Goal: Information Seeking & Learning: Learn about a topic

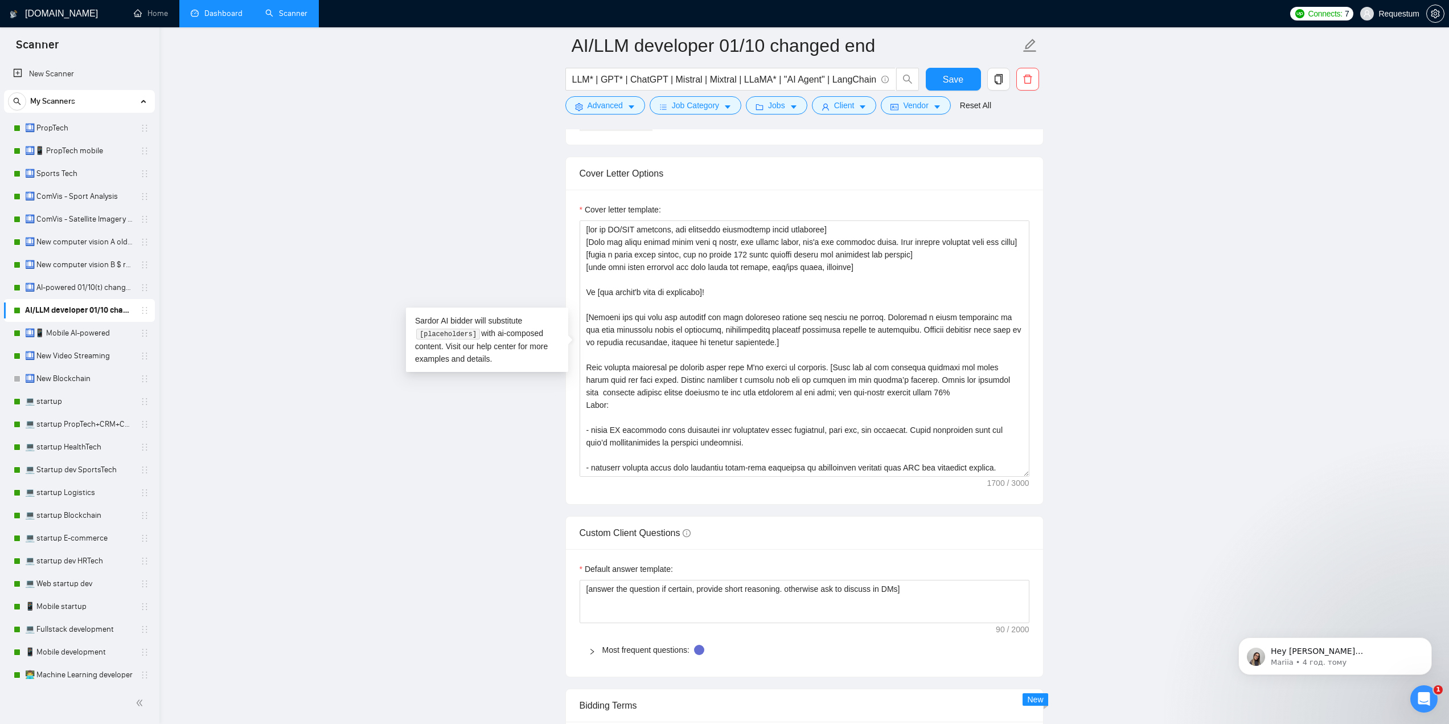
scroll to position [125, 0]
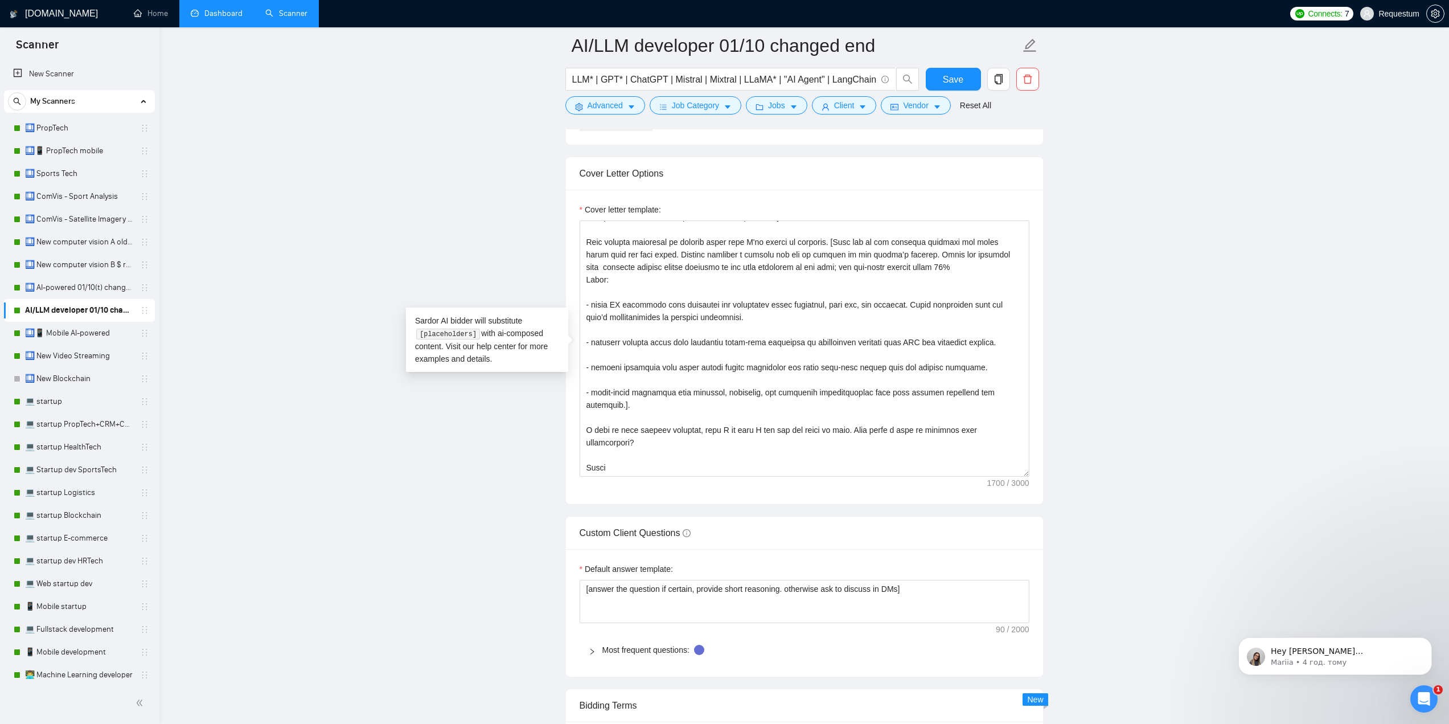
click at [212, 18] on link "Dashboard" at bounding box center [217, 14] width 52 height 10
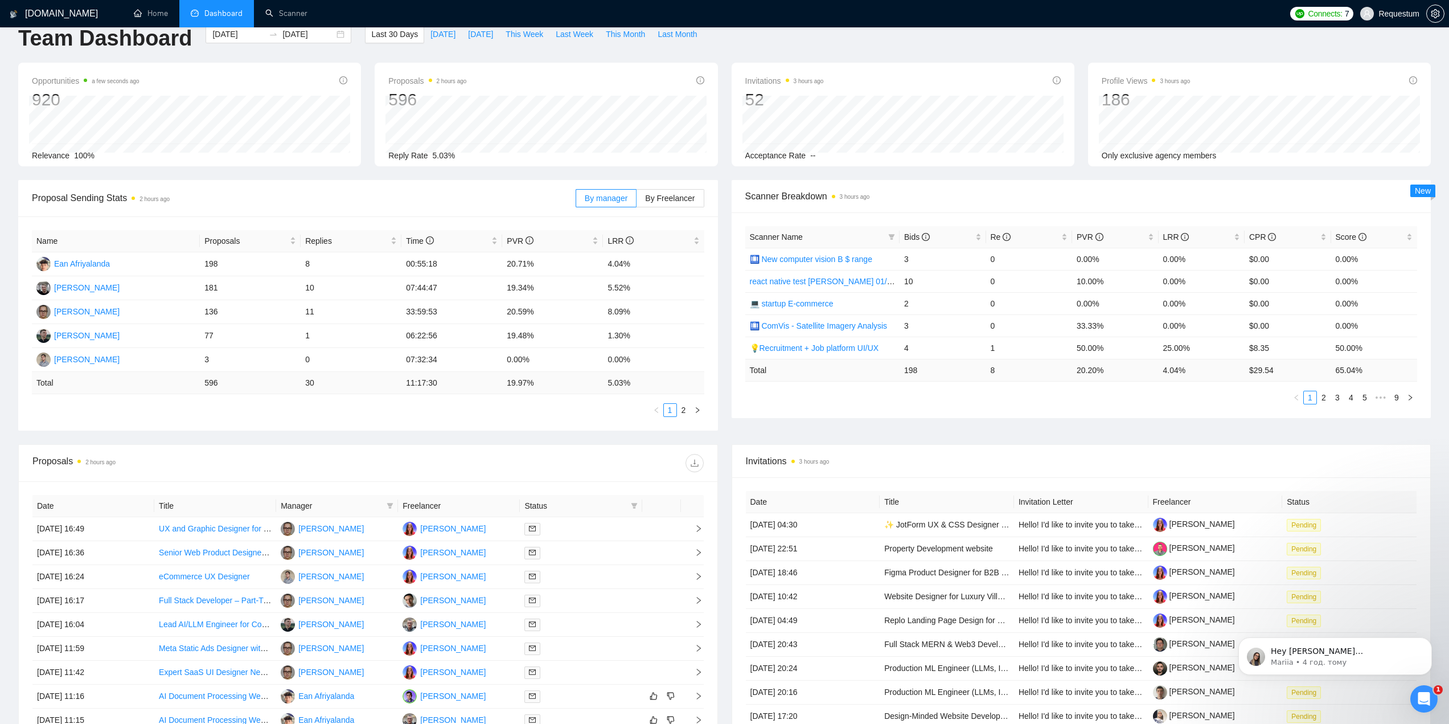
scroll to position [114, 0]
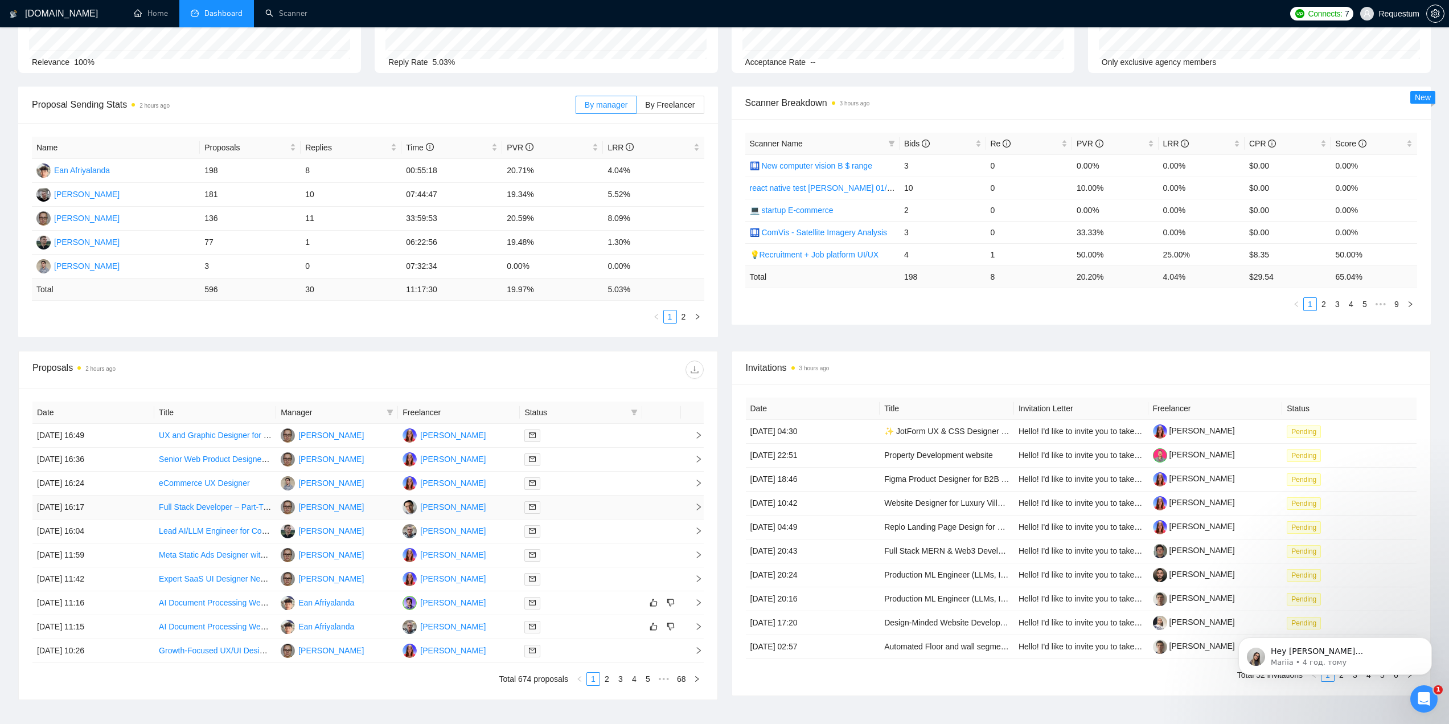
click at [141, 507] on td "[DATE] 16:17" at bounding box center [93, 507] width 122 height 24
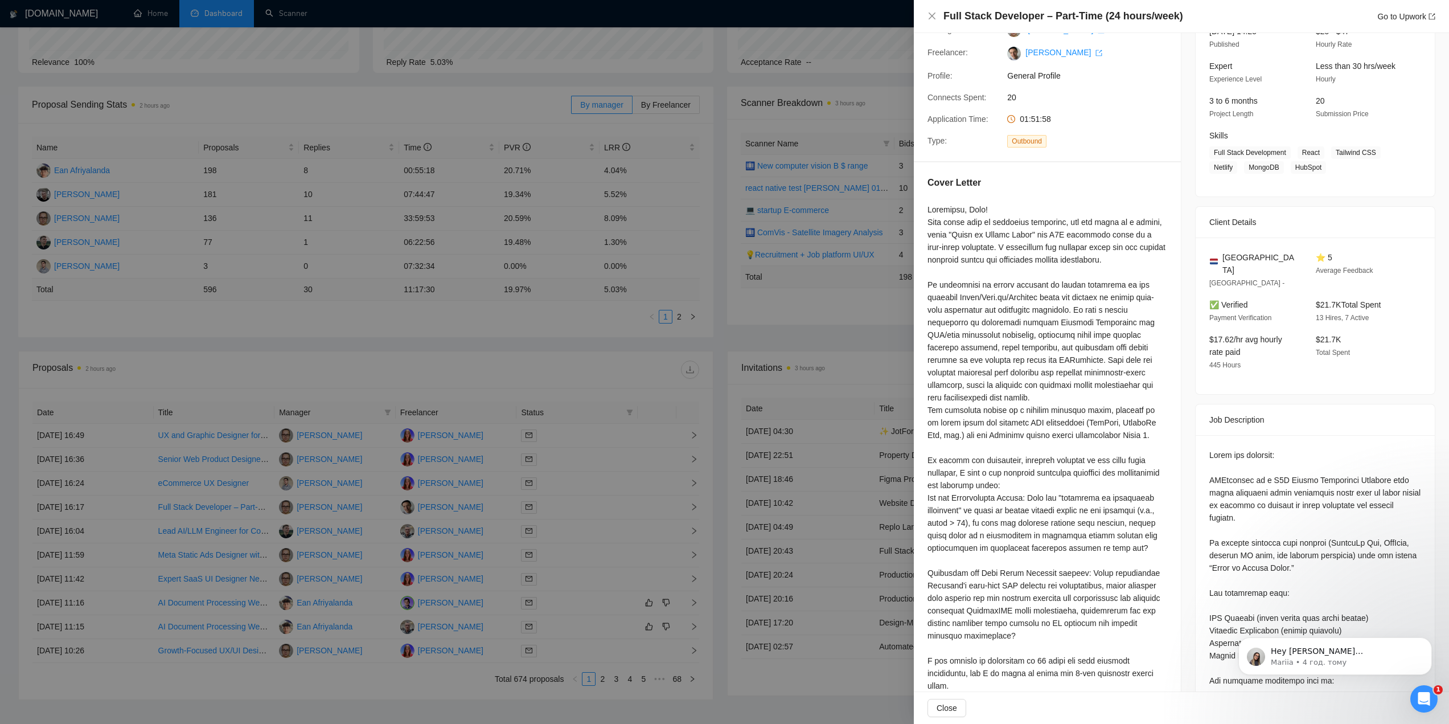
scroll to position [8, 0]
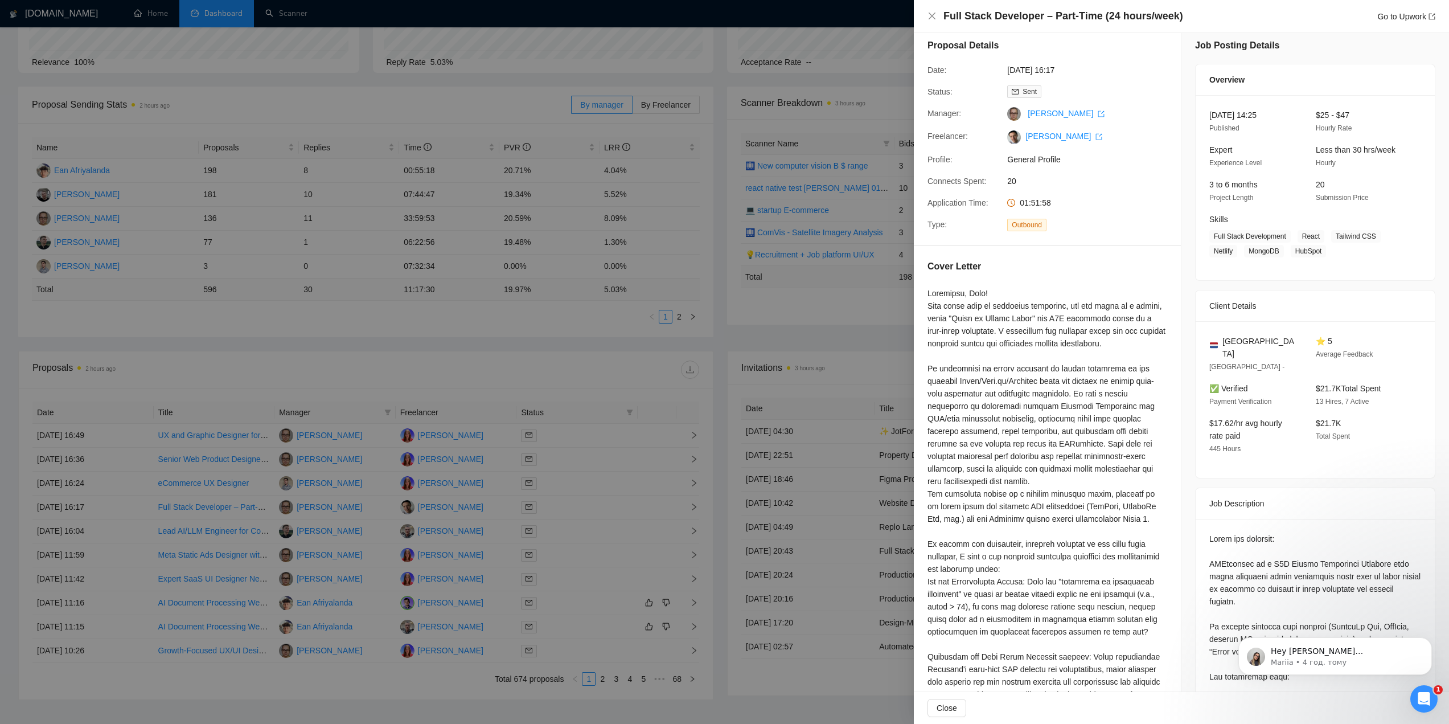
click at [542, 373] on div at bounding box center [724, 362] width 1449 height 724
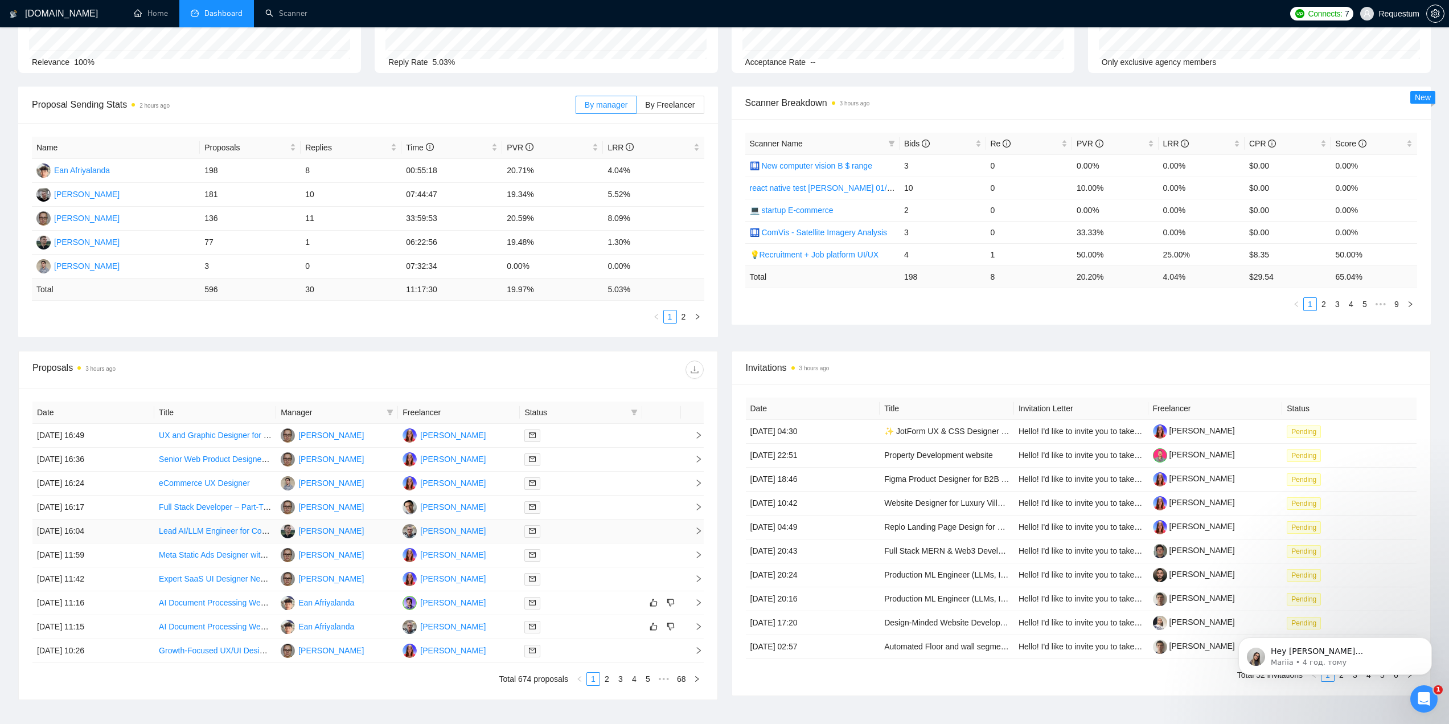
click at [481, 532] on td "[PERSON_NAME]" at bounding box center [459, 531] width 122 height 24
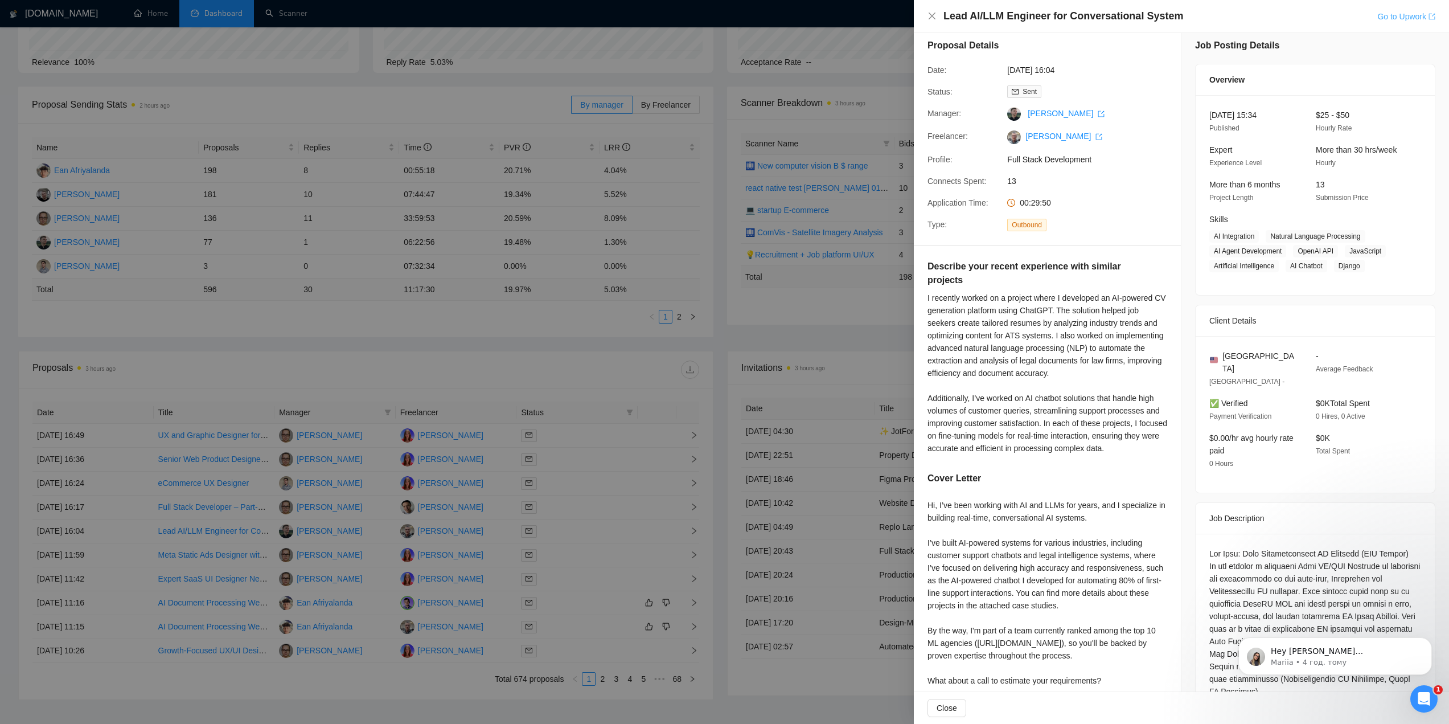
click at [1377, 18] on link "Go to Upwork" at bounding box center [1406, 16] width 58 height 9
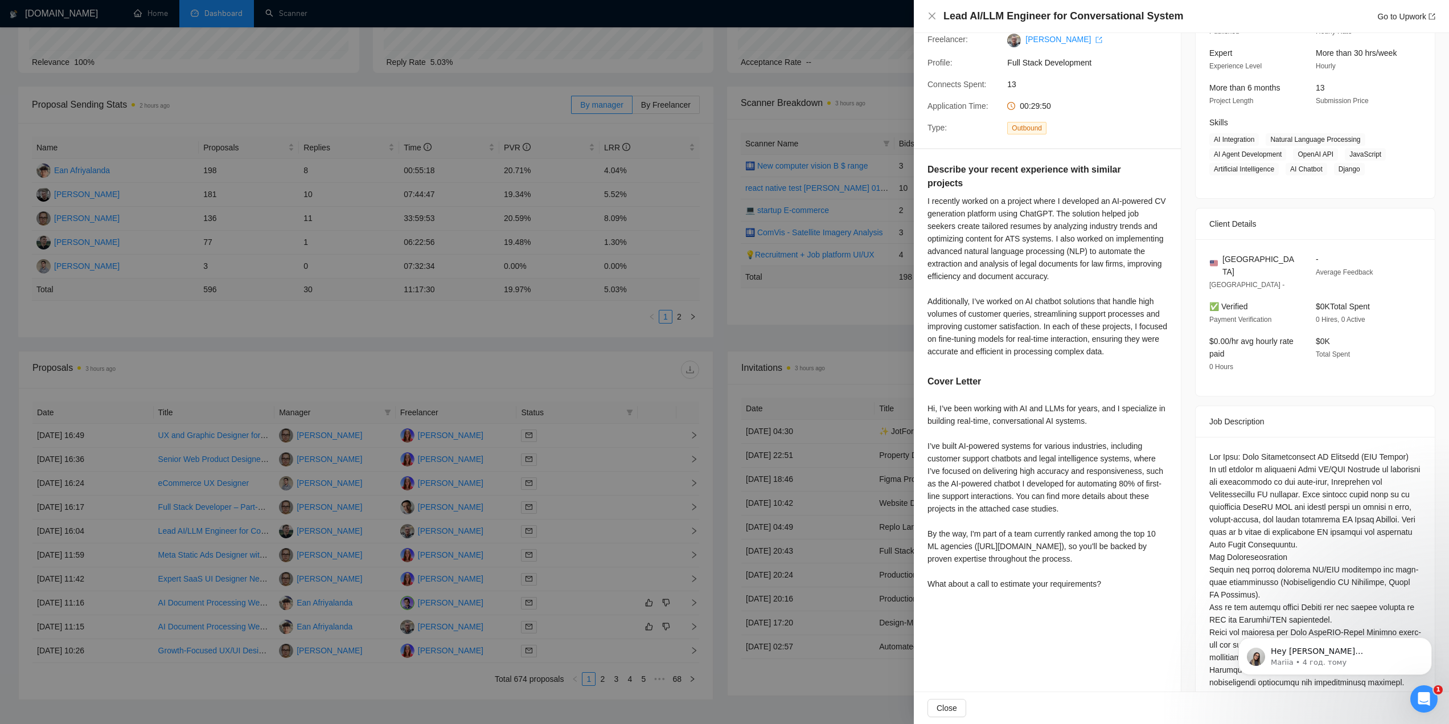
scroll to position [82, 0]
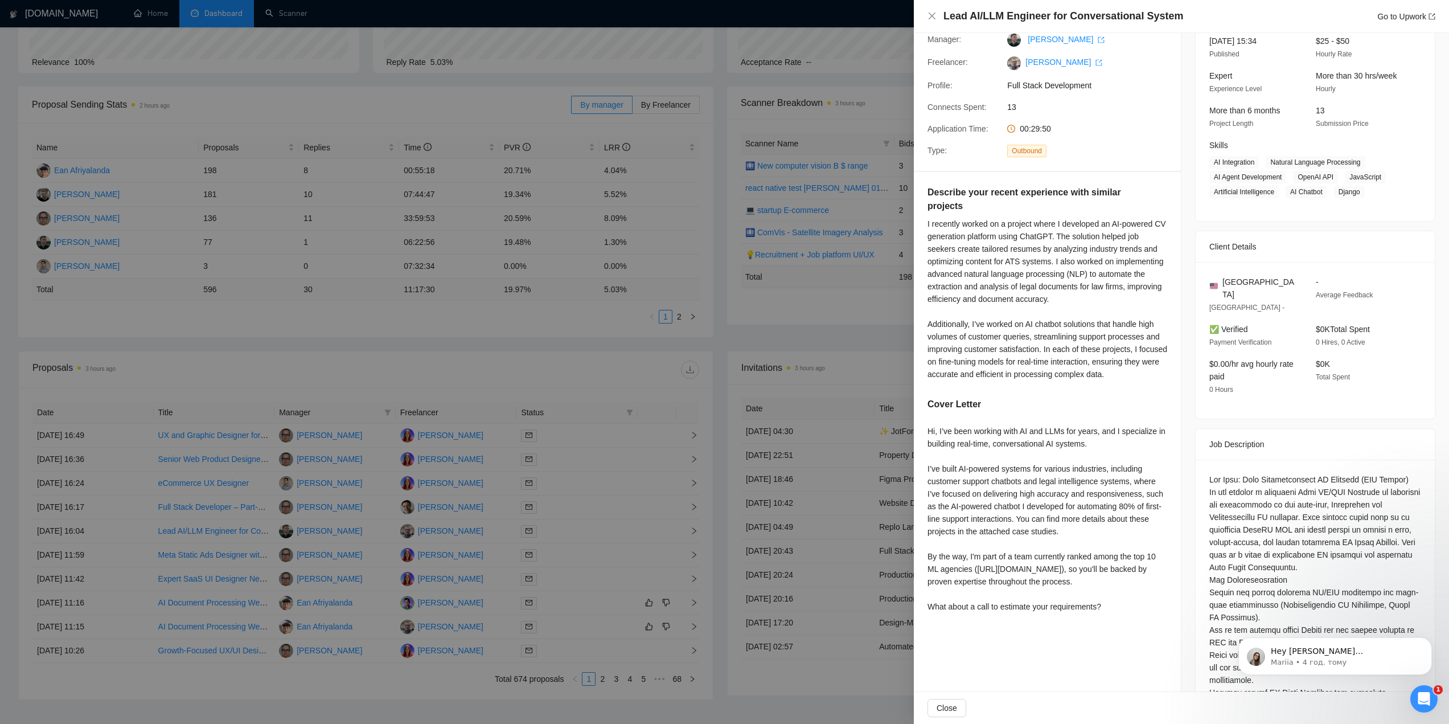
click at [392, 115] on div at bounding box center [724, 362] width 1449 height 724
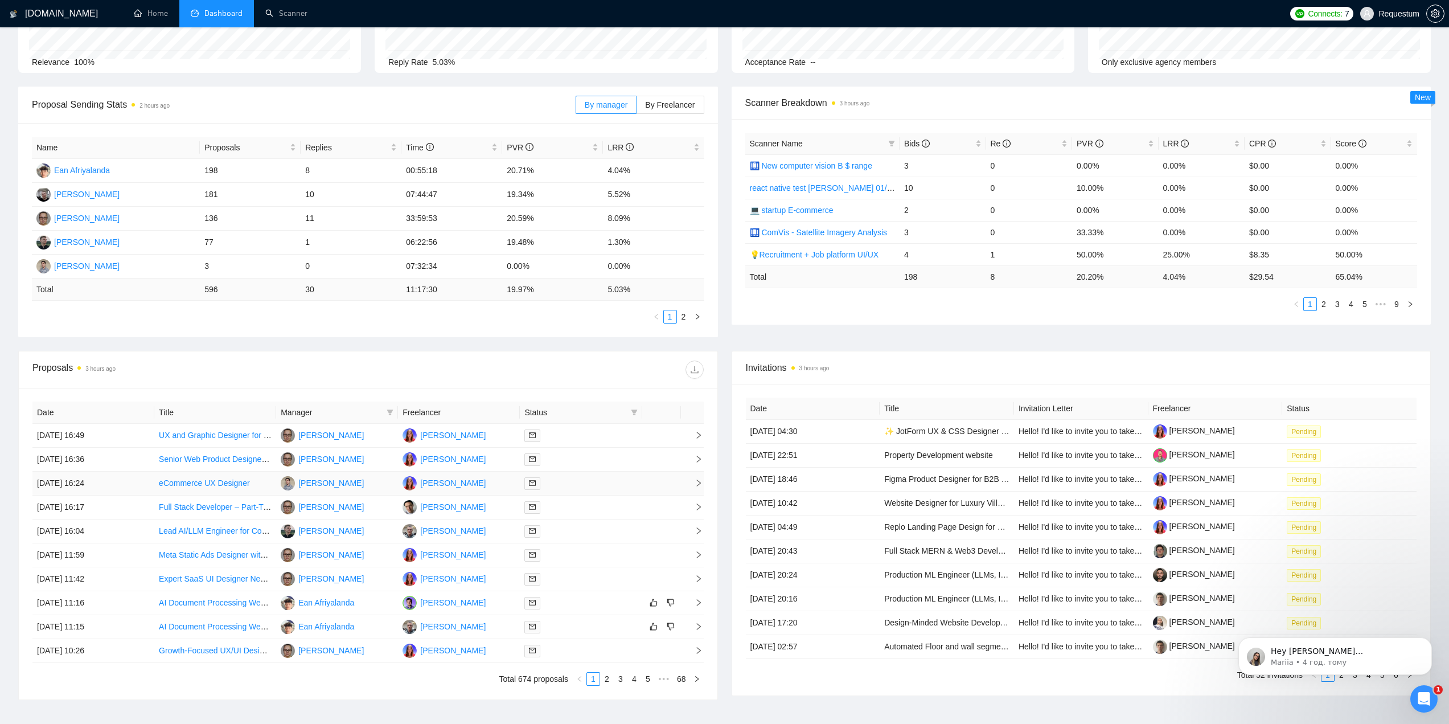
click at [488, 480] on td "[PERSON_NAME]" at bounding box center [459, 483] width 122 height 24
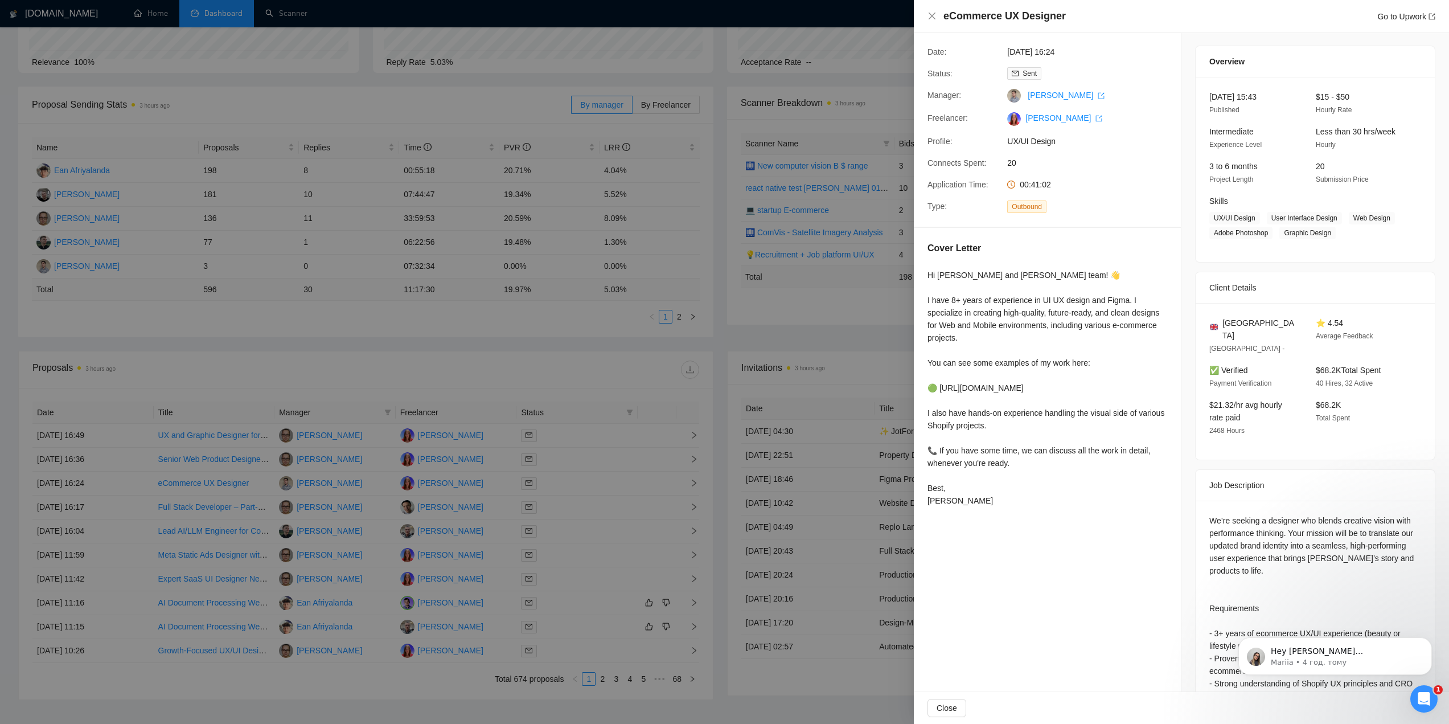
scroll to position [0, 0]
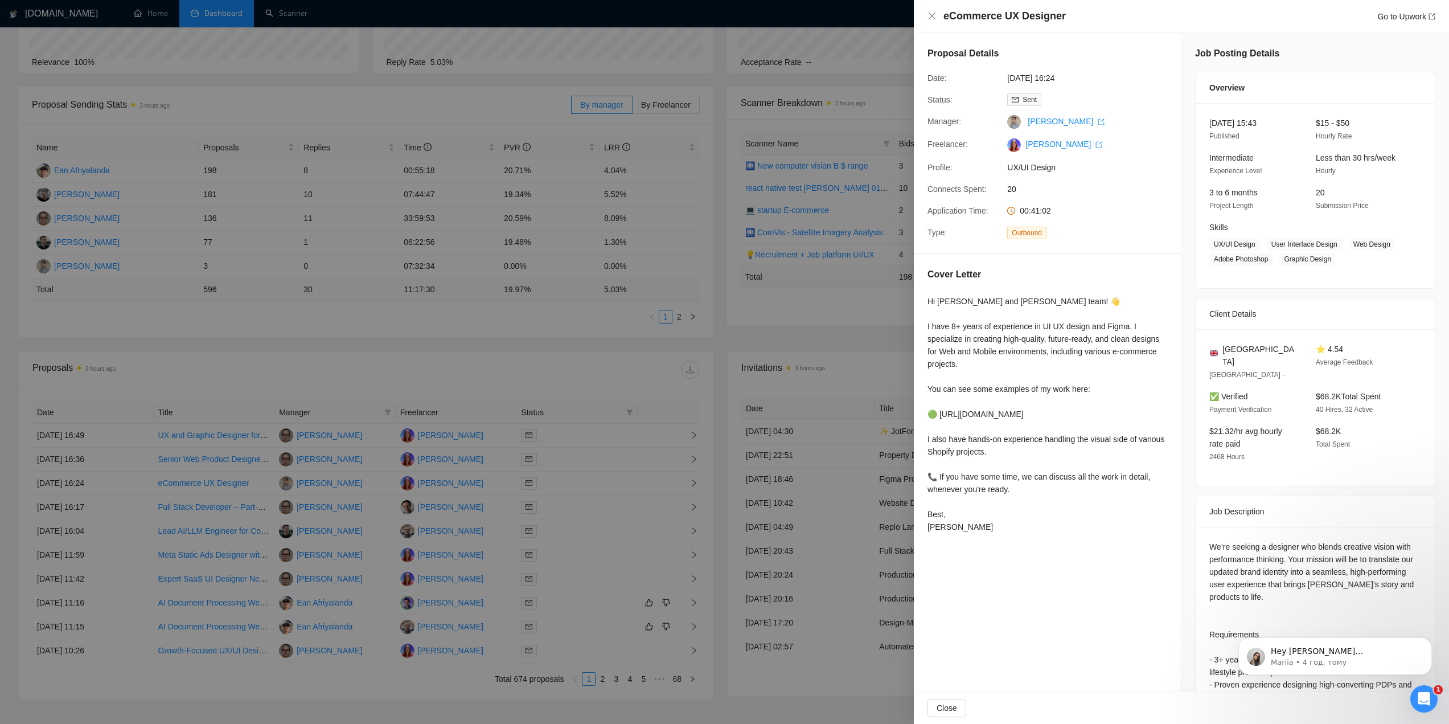
click at [522, 366] on div at bounding box center [724, 362] width 1449 height 724
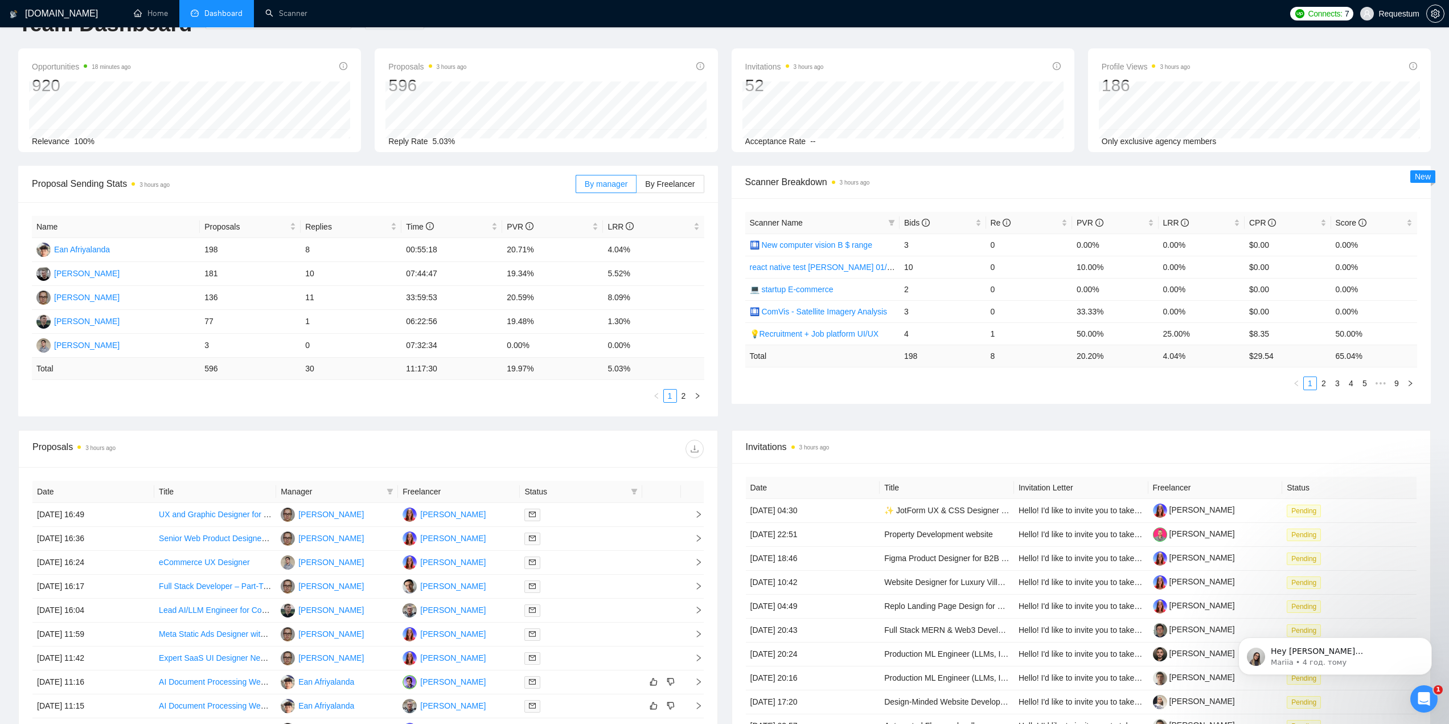
scroll to position [191, 0]
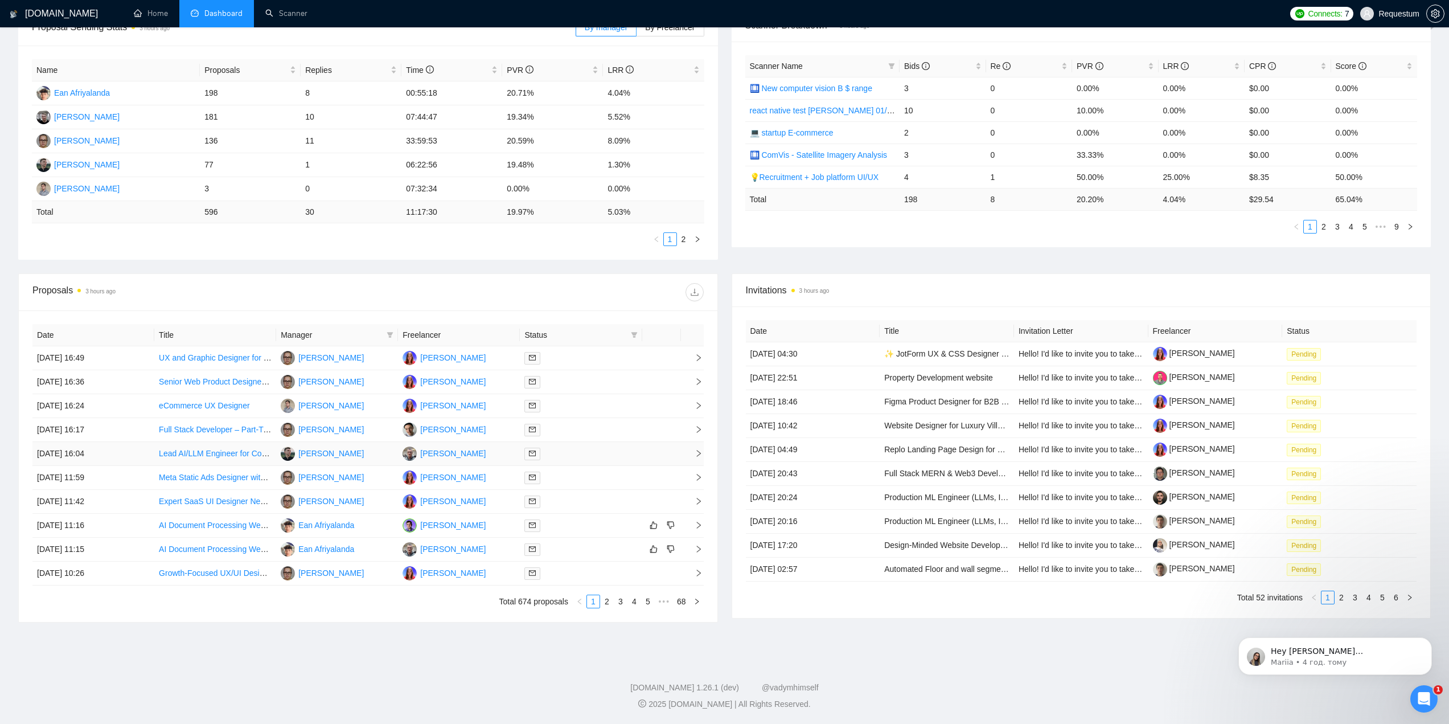
click at [367, 458] on td "[PERSON_NAME]" at bounding box center [337, 454] width 122 height 24
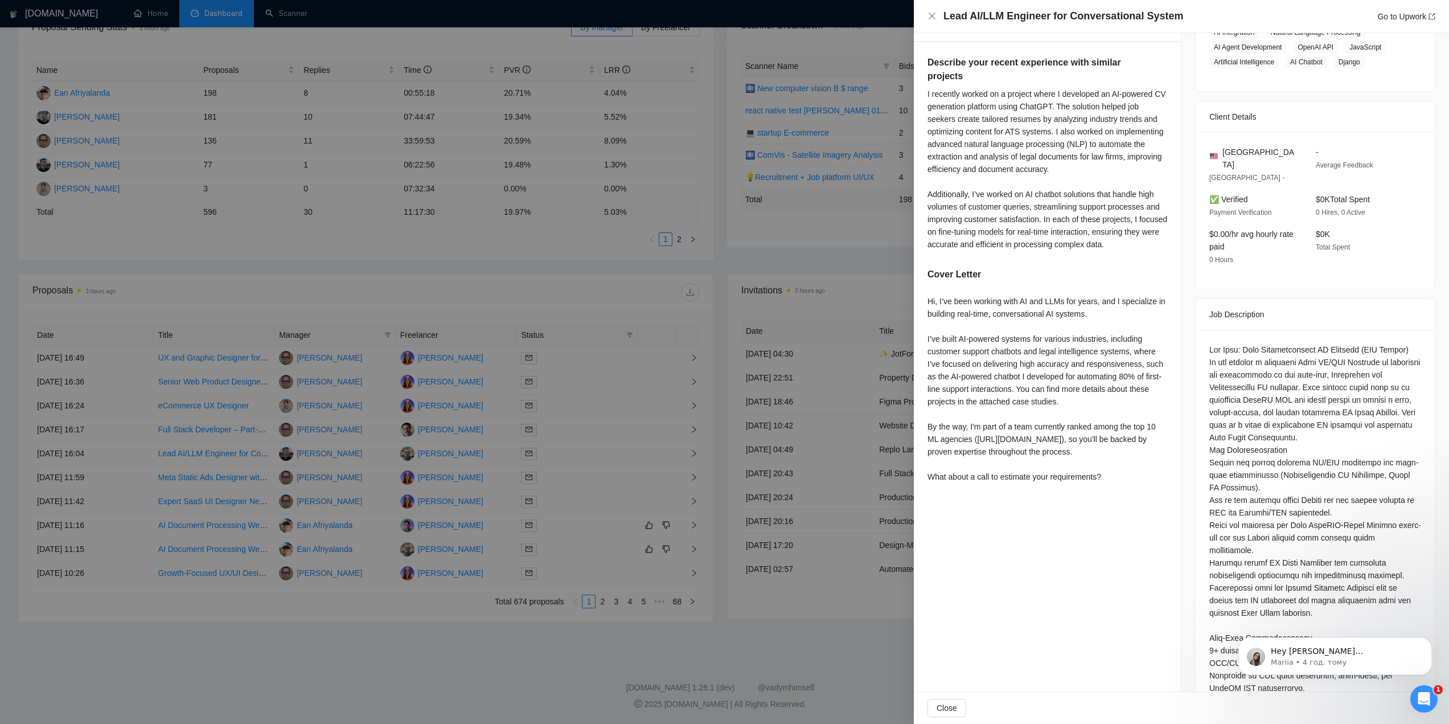
scroll to position [228, 0]
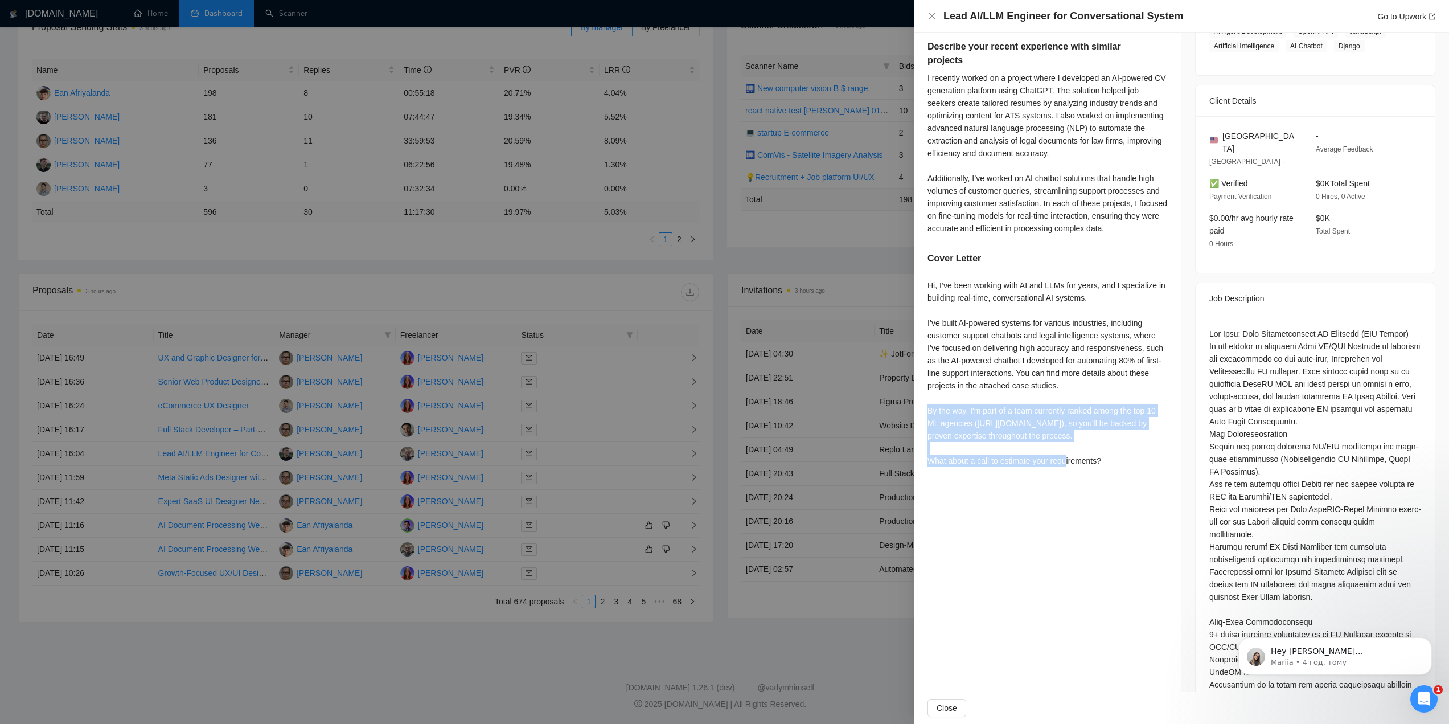
drag, startPoint x: 928, startPoint y: 411, endPoint x: 1023, endPoint y: 448, distance: 102.0
click at [1023, 448] on div "Hi, I’ve been working with AI and LLMs for years, and I specialize in building …" at bounding box center [1047, 373] width 240 height 188
copy div "By the way, I'm part of a team currently ranked among the top 10 ML agencies ([…"
click at [1054, 401] on div "Hi, I’ve been working with AI and LLMs for years, and I specialize in building …" at bounding box center [1047, 373] width 240 height 188
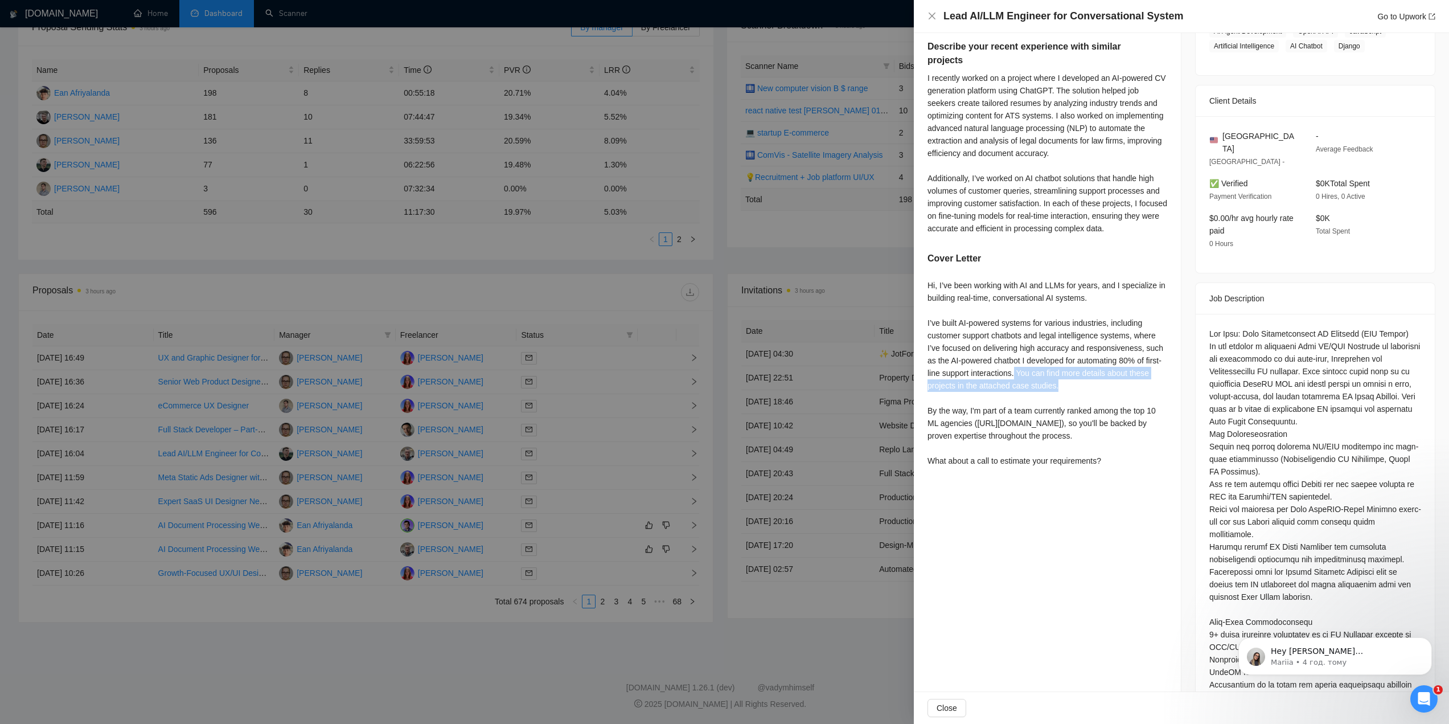
drag, startPoint x: 1032, startPoint y: 371, endPoint x: 1099, endPoint y: 391, distance: 70.5
click at [1099, 391] on div "Hi, I’ve been working with AI and LLMs for years, and I specialize in building …" at bounding box center [1047, 373] width 240 height 188
copy div "You can find more details about these projects in the attached case studies."
